Goal: Task Accomplishment & Management: Manage account settings

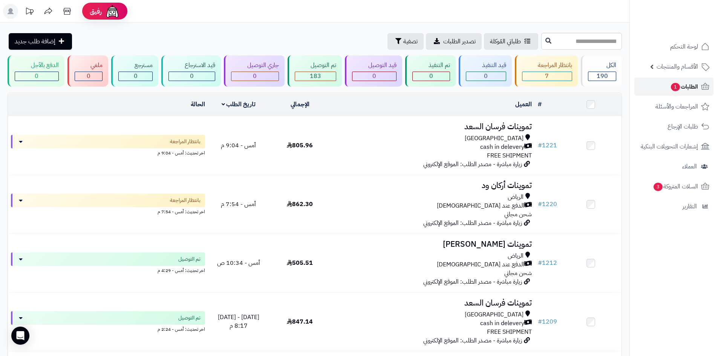
click at [662, 83] on link "الطلبات 1" at bounding box center [673, 87] width 79 height 18
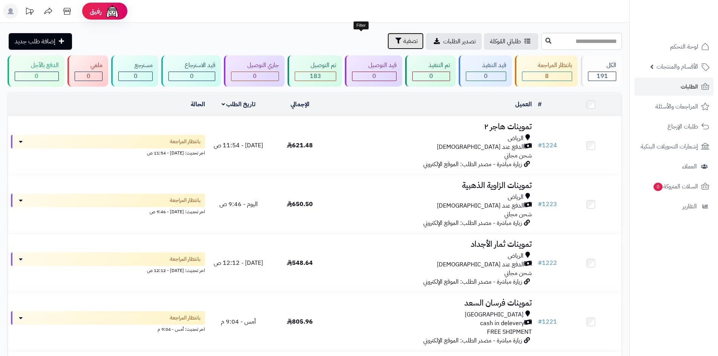
click at [403, 39] on span "تصفية" at bounding box center [410, 41] width 14 height 9
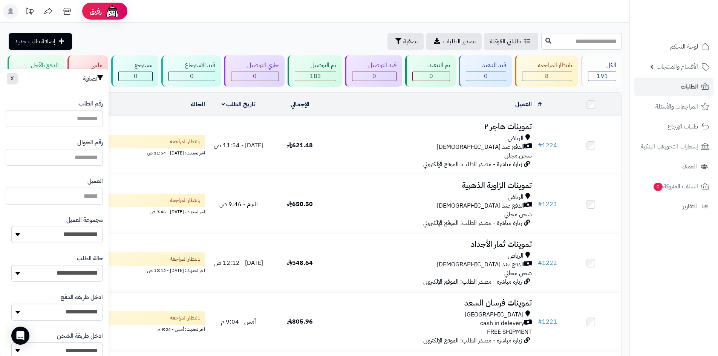
click at [75, 232] on select "**********" at bounding box center [57, 234] width 92 height 17
select select "*"
click at [11, 226] on select "**********" at bounding box center [57, 234] width 92 height 17
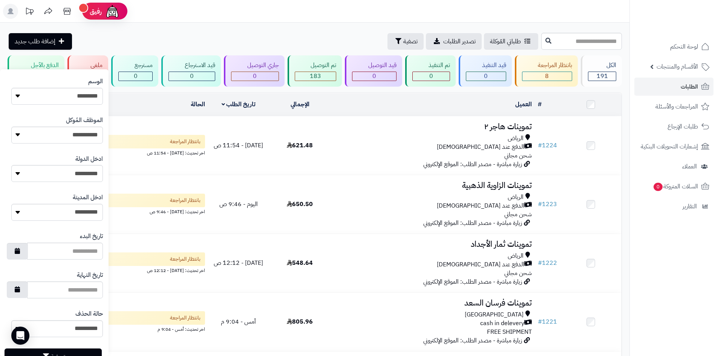
scroll to position [320, 0]
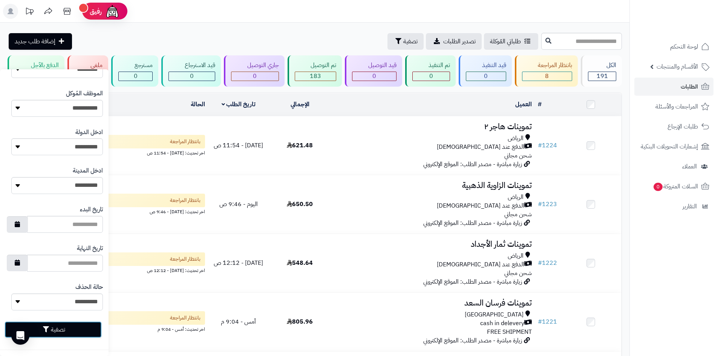
click at [73, 323] on button "تصفية" at bounding box center [53, 329] width 97 height 17
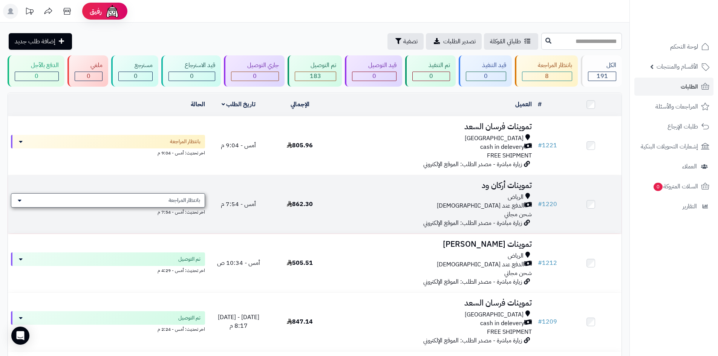
click at [192, 198] on span "بانتظار المراجعة" at bounding box center [184, 201] width 32 height 8
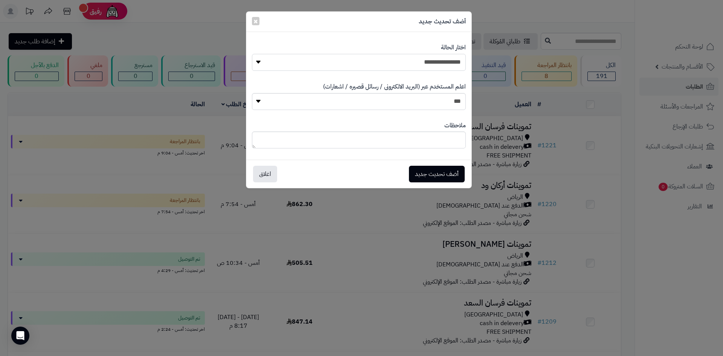
click at [373, 60] on select "**********" at bounding box center [359, 62] width 214 height 17
select select "**"
click at [252, 54] on select "**********" at bounding box center [359, 62] width 214 height 17
click at [443, 171] on button "أضف تحديث جديد" at bounding box center [437, 173] width 56 height 17
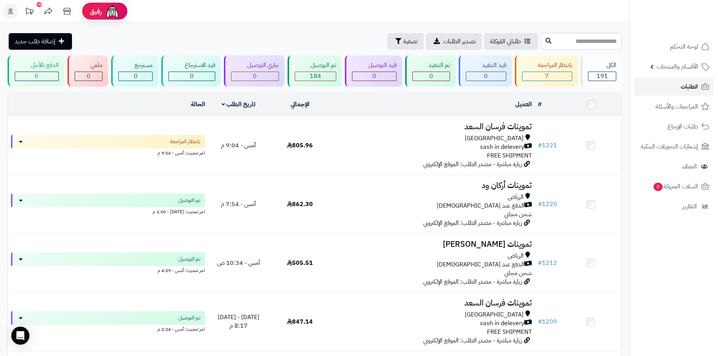
click at [695, 87] on span "الطلبات" at bounding box center [688, 86] width 17 height 11
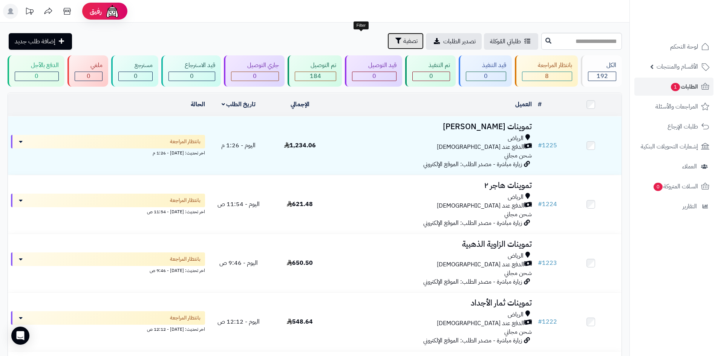
click at [403, 41] on span "تصفية" at bounding box center [410, 41] width 14 height 9
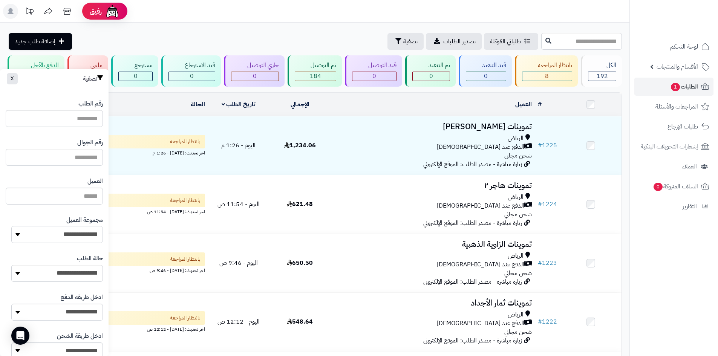
click at [84, 238] on select "**********" at bounding box center [57, 234] width 92 height 17
select select "*"
click at [11, 226] on select "**********" at bounding box center [57, 234] width 92 height 17
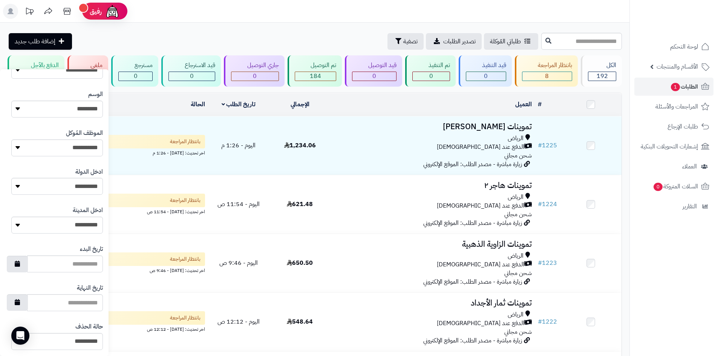
scroll to position [320, 0]
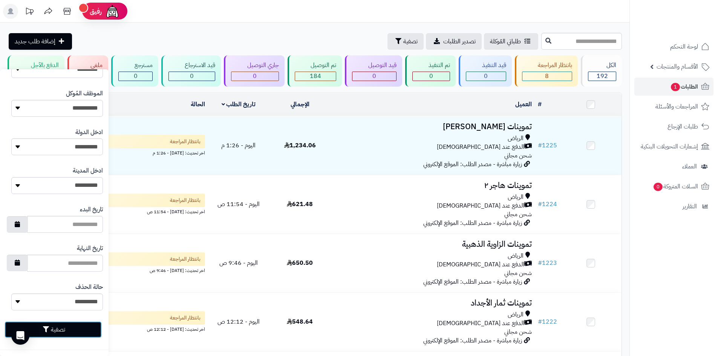
click at [90, 333] on button "تصفية" at bounding box center [53, 329] width 97 height 17
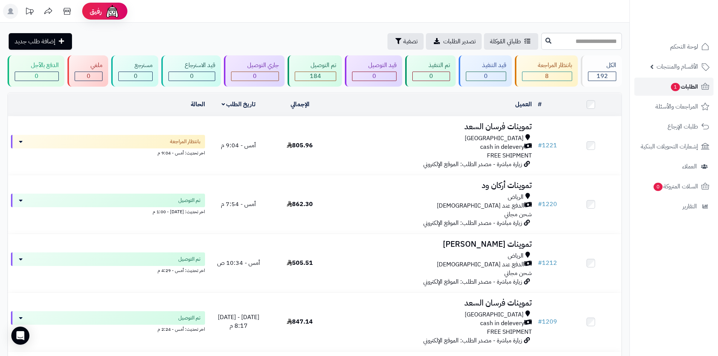
click at [666, 88] on link "الطلبات 1" at bounding box center [673, 87] width 79 height 18
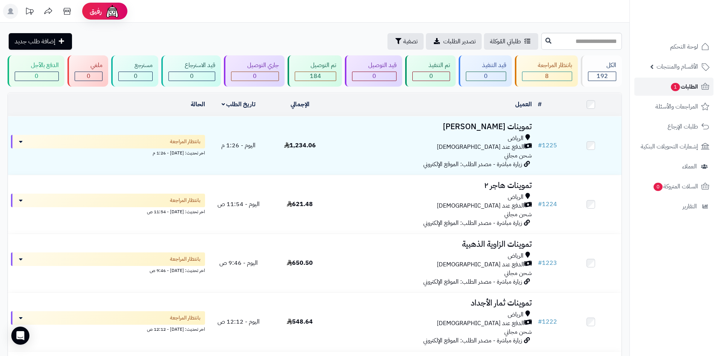
click at [689, 85] on span "الطلبات 1" at bounding box center [684, 86] width 28 height 11
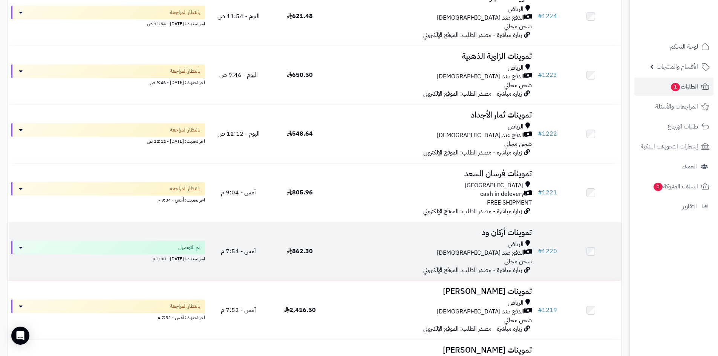
scroll to position [188, 0]
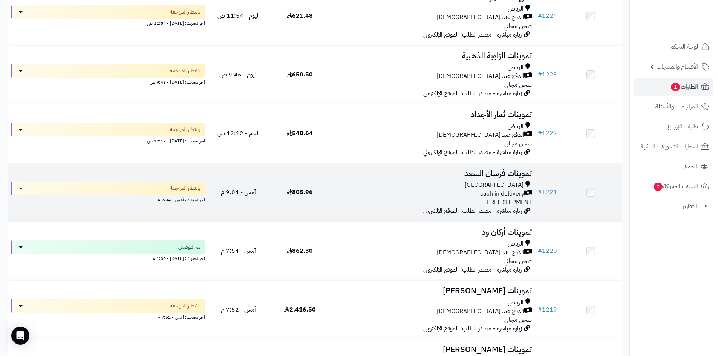
click at [431, 206] on span "زيارة مباشرة - مصدر الطلب: الموقع الإلكتروني" at bounding box center [472, 210] width 99 height 9
click at [400, 197] on div "Riyadh cash in delevery FREE SHIPMENT" at bounding box center [432, 194] width 198 height 26
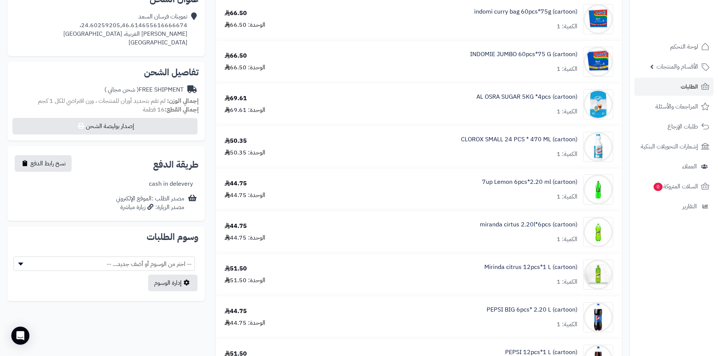
scroll to position [188, 0]
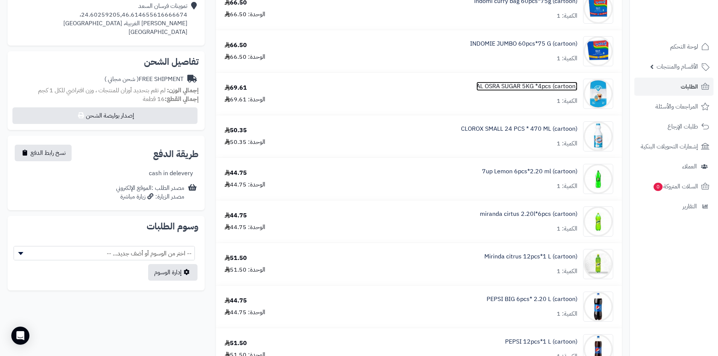
click at [518, 86] on link "AL OSRA SUGAR 5KG *4pcs (cartoon)" at bounding box center [526, 86] width 101 height 9
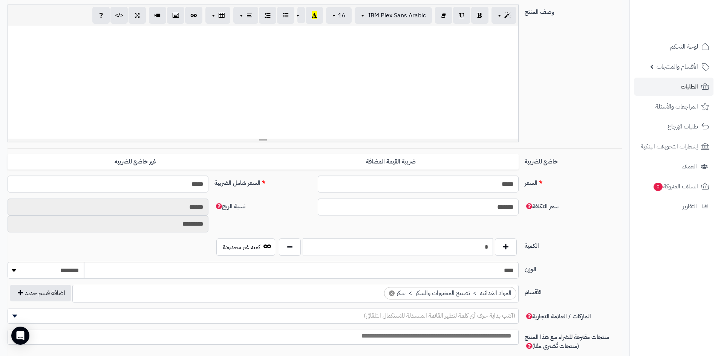
scroll to position [264, 0]
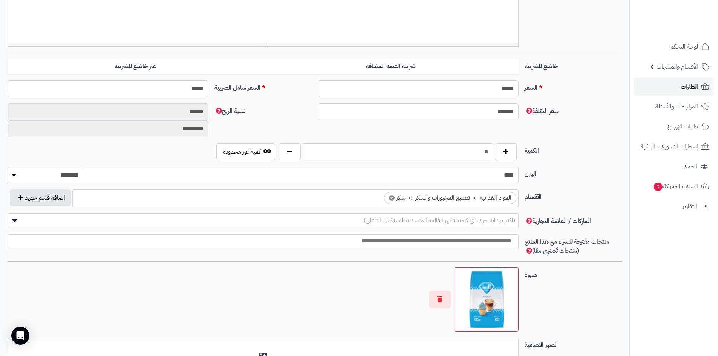
click at [656, 85] on link "الطلبات" at bounding box center [673, 87] width 79 height 18
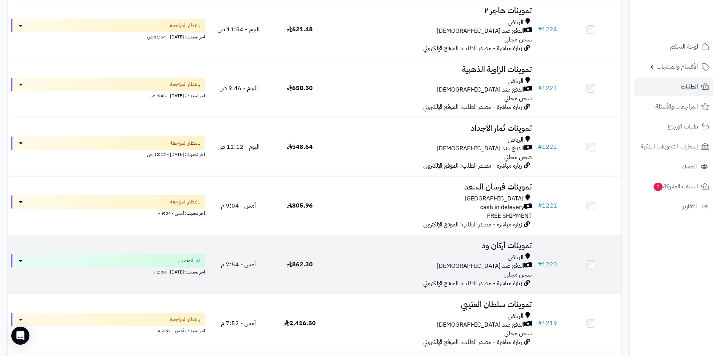
scroll to position [188, 0]
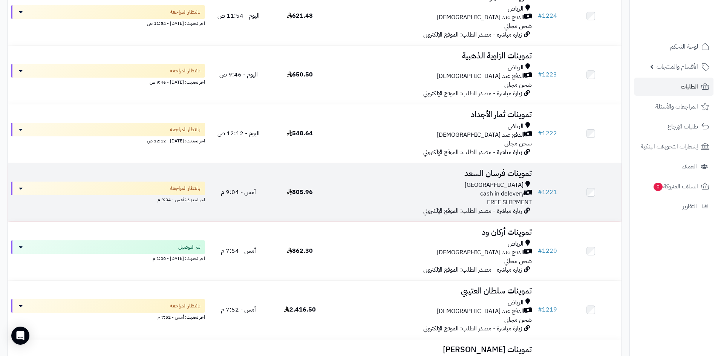
click at [433, 194] on div "cash in delevery" at bounding box center [432, 193] width 198 height 9
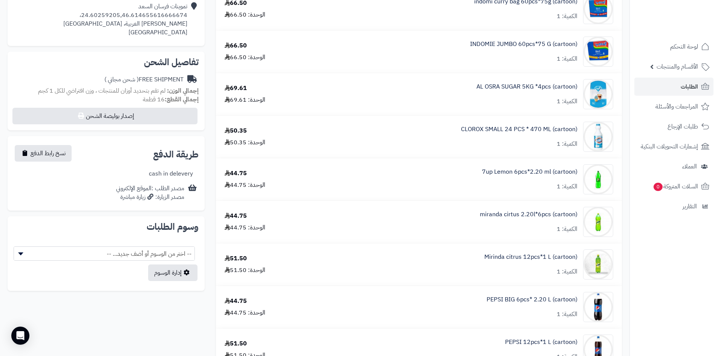
scroll to position [188, 0]
click at [536, 85] on link "AL OSRA SUGAR 5KG *4pcs (cartoon)" at bounding box center [526, 86] width 101 height 9
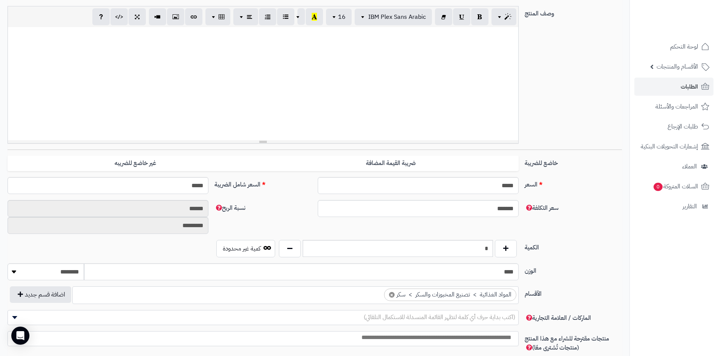
scroll to position [226, 0]
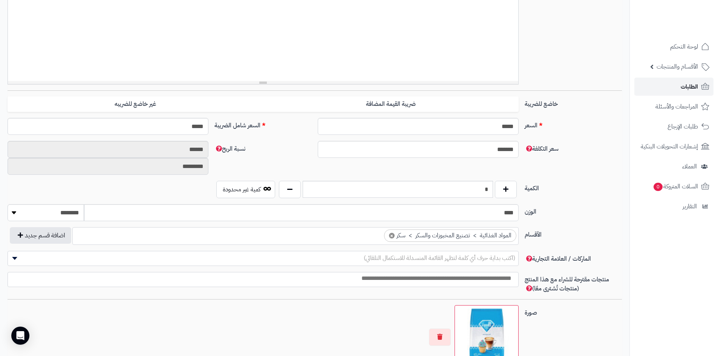
click at [683, 81] on span "الطلبات" at bounding box center [688, 86] width 17 height 11
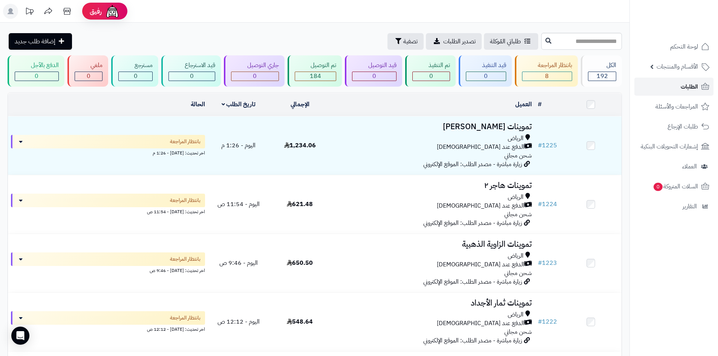
click at [681, 92] on link "الطلبات" at bounding box center [673, 87] width 79 height 18
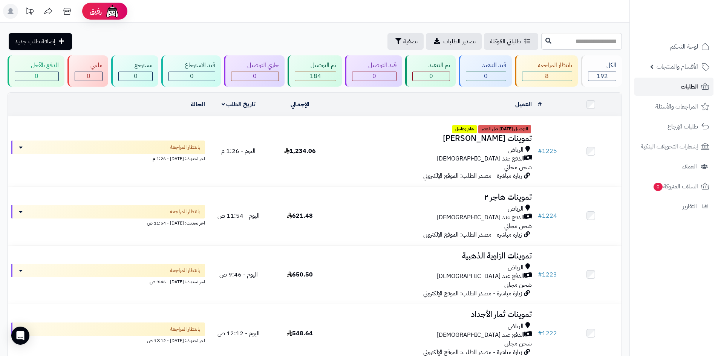
click at [697, 90] on span "الطلبات" at bounding box center [688, 86] width 17 height 11
click at [403, 40] on span "تصفية" at bounding box center [410, 41] width 14 height 9
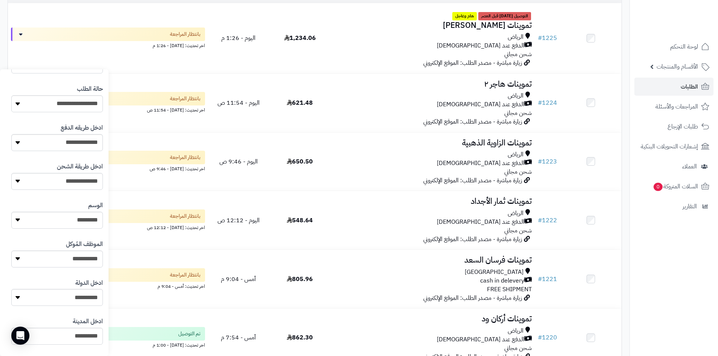
scroll to position [132, 0]
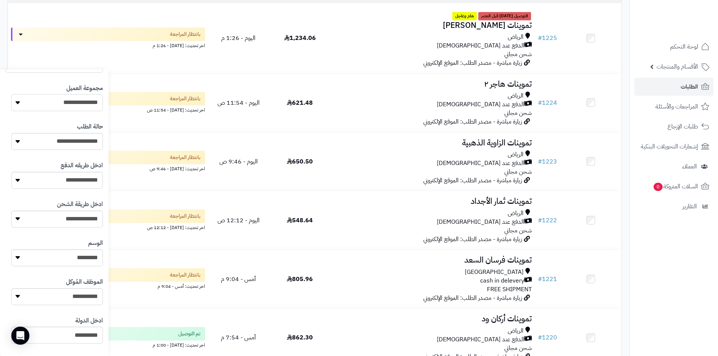
click at [78, 106] on select "**********" at bounding box center [57, 102] width 92 height 17
select select "*"
click at [11, 94] on select "**********" at bounding box center [57, 102] width 92 height 17
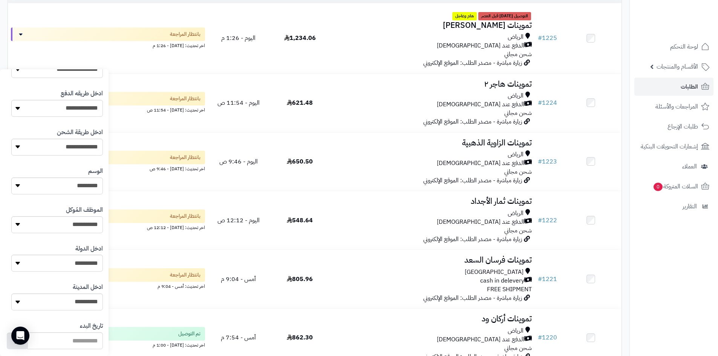
scroll to position [320, 0]
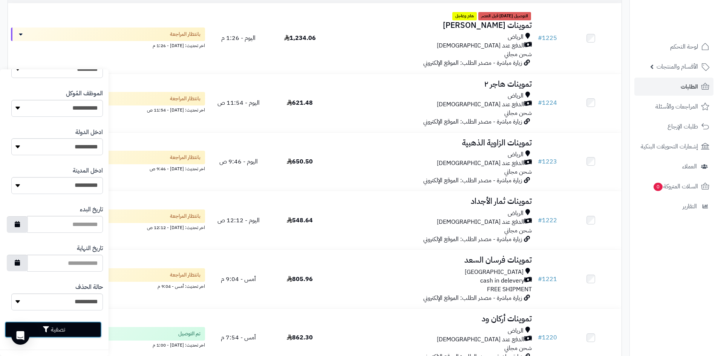
click at [73, 330] on button "تصفية" at bounding box center [53, 329] width 97 height 17
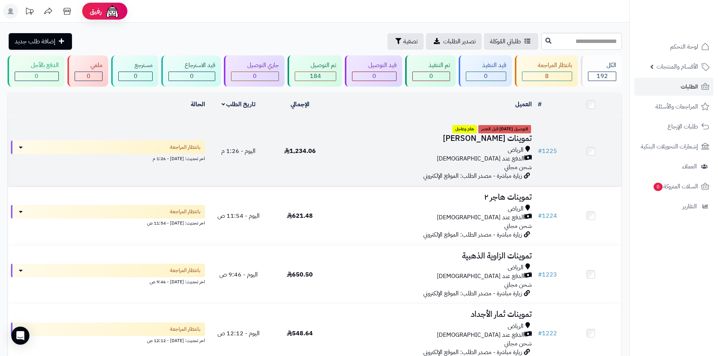
click at [376, 136] on h3 "تموينات [PERSON_NAME]" at bounding box center [432, 138] width 198 height 9
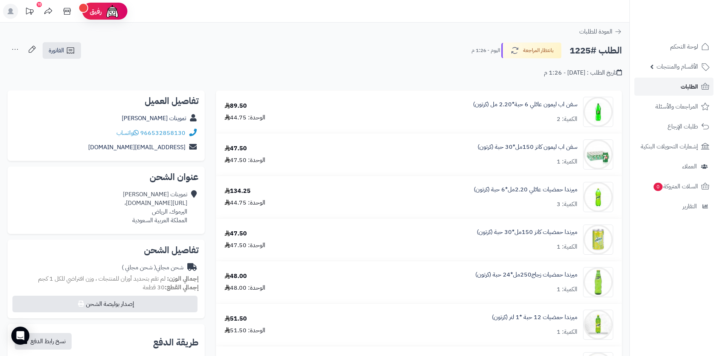
click at [662, 85] on link "الطلبات" at bounding box center [673, 87] width 79 height 18
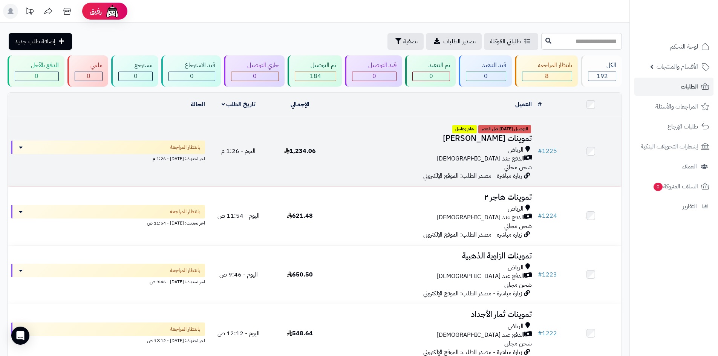
click at [316, 163] on td "1,234.06" at bounding box center [299, 151] width 61 height 70
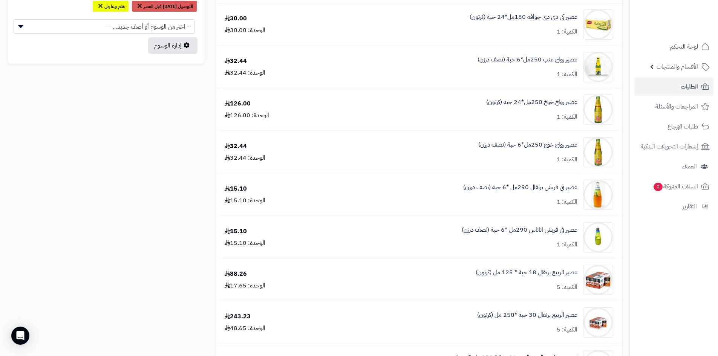
scroll to position [414, 0]
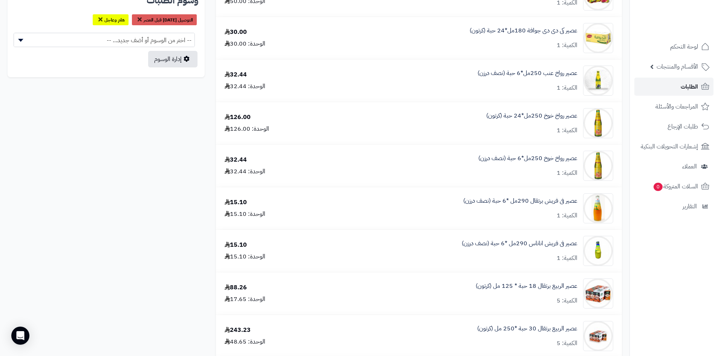
click at [650, 93] on link "الطلبات" at bounding box center [673, 87] width 79 height 18
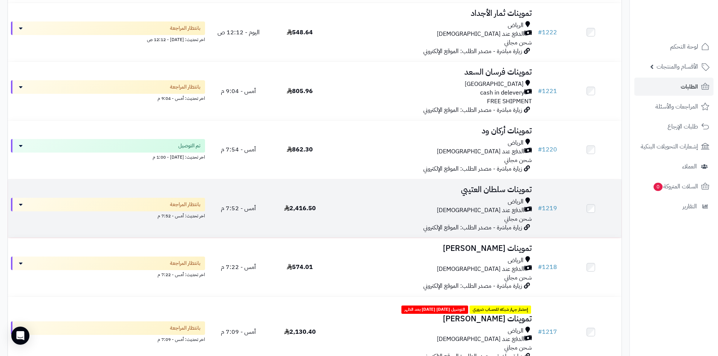
scroll to position [301, 0]
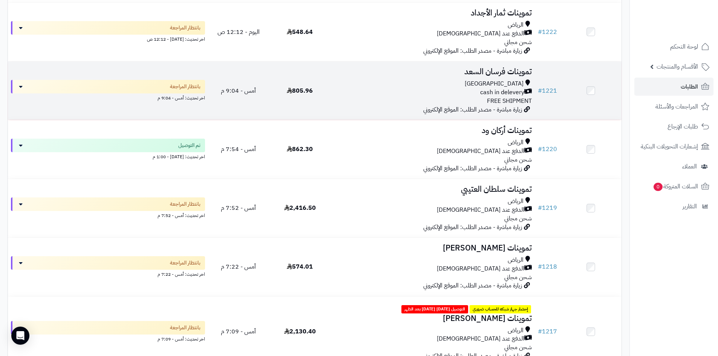
click at [387, 97] on div "Riyadh cash in delevery FREE SHIPMENT" at bounding box center [432, 92] width 198 height 26
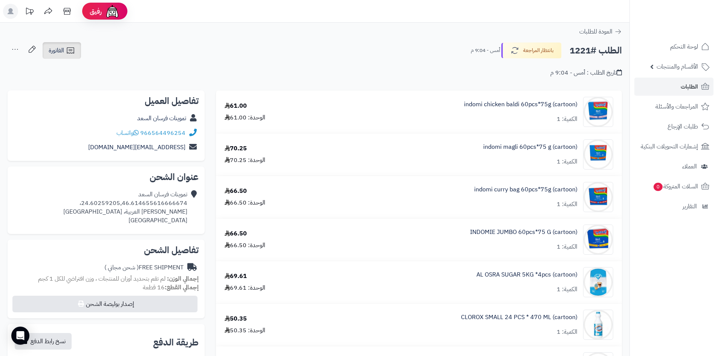
click at [59, 48] on span "الفاتورة" at bounding box center [56, 50] width 15 height 9
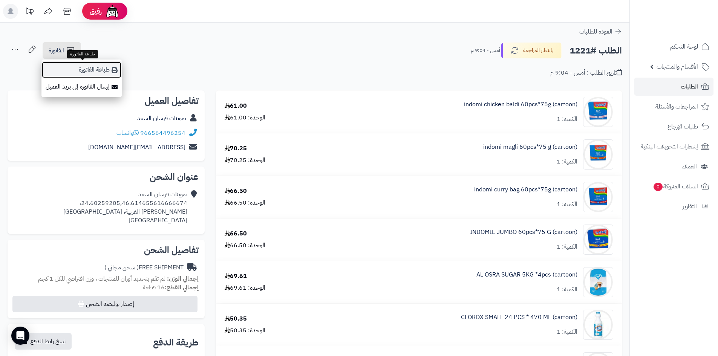
click at [98, 73] on link "طباعة الفاتورة" at bounding box center [81, 69] width 80 height 17
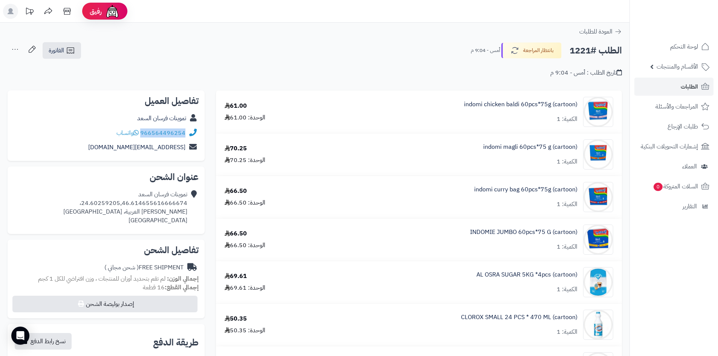
drag, startPoint x: 186, startPoint y: 131, endPoint x: 143, endPoint y: 130, distance: 42.6
click at [143, 130] on div "966564496254 واتساب" at bounding box center [106, 133] width 185 height 15
copy link "966564496254"
drag, startPoint x: 188, startPoint y: 202, endPoint x: 86, endPoint y: 199, distance: 101.8
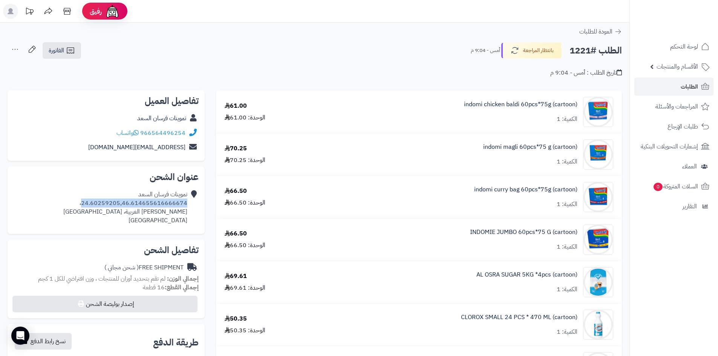
click at [86, 199] on div "تموينات فرسان السعد 24.60259205,46.614655616666674، [PERSON_NAME] الغربية، [GEO…" at bounding box center [106, 207] width 185 height 40
copy div "24.60259205,46.614655616666674"
